Goal: Task Accomplishment & Management: Manage account settings

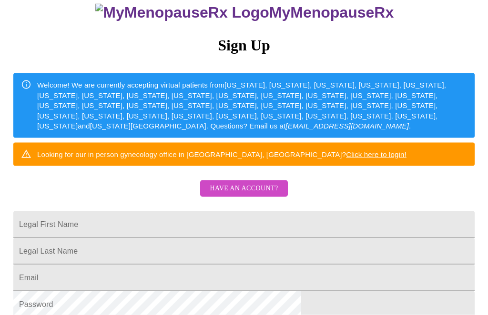
scroll to position [81, 0]
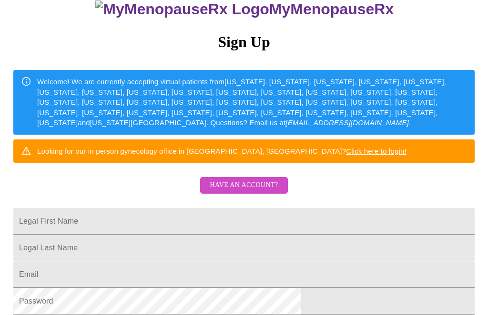
click at [270, 191] on span "Have an account?" at bounding box center [244, 186] width 68 height 12
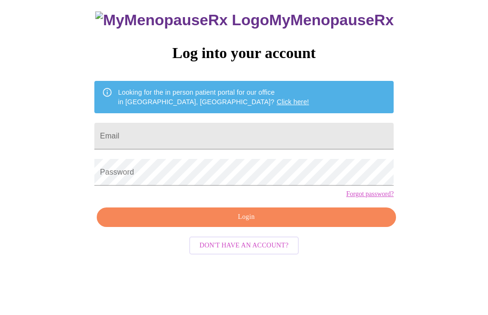
scroll to position [10, 0]
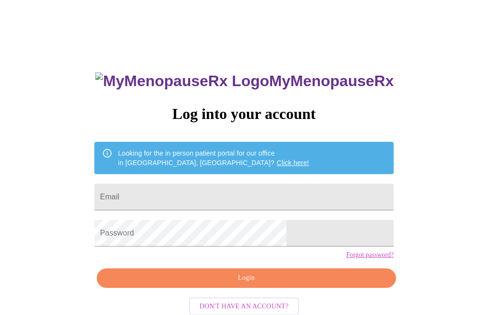
click at [303, 195] on input "Email" at bounding box center [243, 197] width 299 height 27
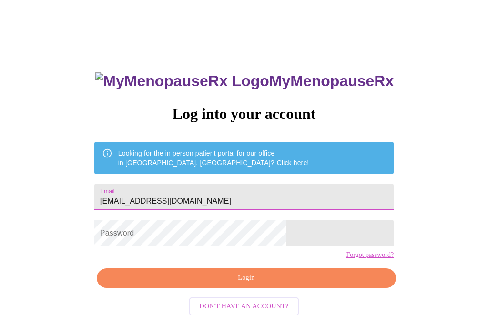
type input "[EMAIL_ADDRESS][DOMAIN_NAME]"
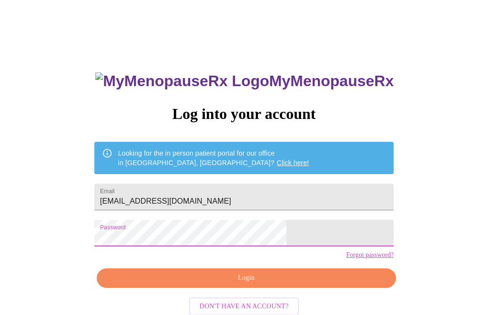
click at [283, 288] on button "Login" at bounding box center [246, 279] width 299 height 20
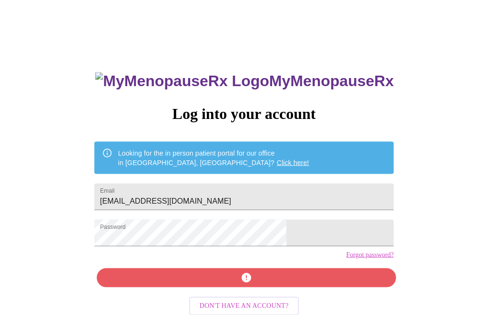
click at [346, 259] on link "Forgot password?" at bounding box center [370, 256] width 48 height 8
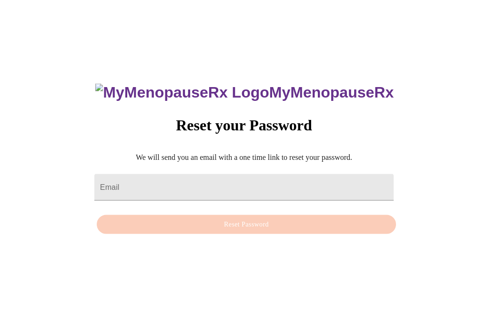
scroll to position [10, 0]
click at [268, 195] on input "Email" at bounding box center [243, 187] width 299 height 27
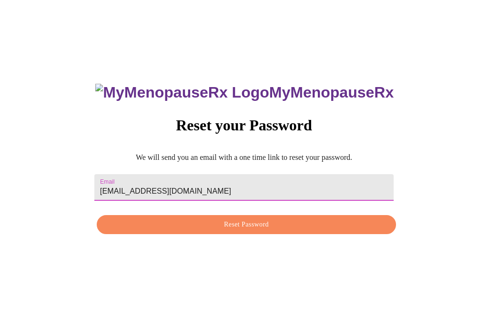
type input "[EMAIL_ADDRESS][DOMAIN_NAME]"
click at [257, 235] on button "Reset Password" at bounding box center [246, 225] width 299 height 20
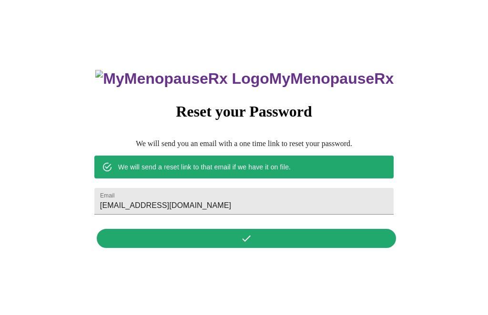
scroll to position [0, 0]
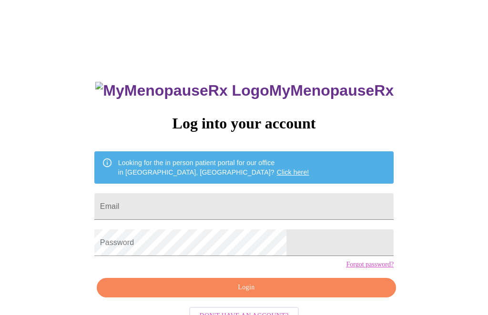
scroll to position [41, 0]
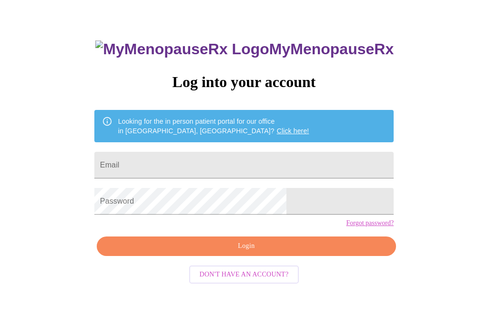
click at [237, 172] on input "Email" at bounding box center [243, 165] width 299 height 27
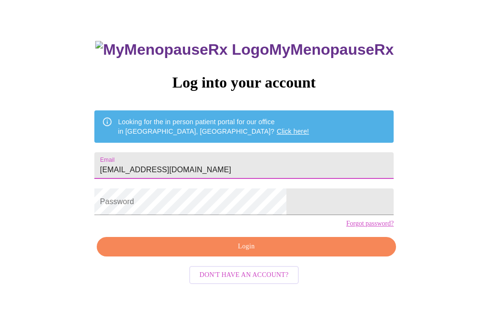
type input "[EMAIL_ADDRESS][DOMAIN_NAME]"
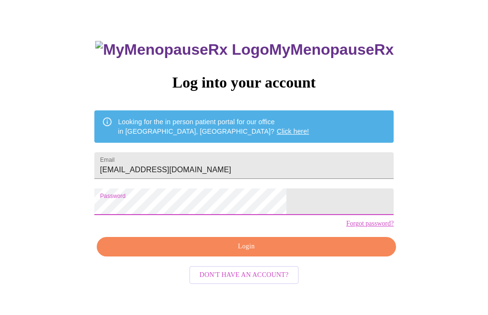
click at [263, 253] on span "Login" at bounding box center [246, 247] width 277 height 12
click at [264, 253] on span "Login" at bounding box center [246, 247] width 277 height 12
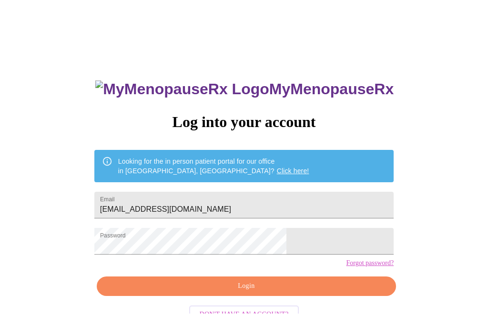
scroll to position [10, 0]
